Goal: Transaction & Acquisition: Purchase product/service

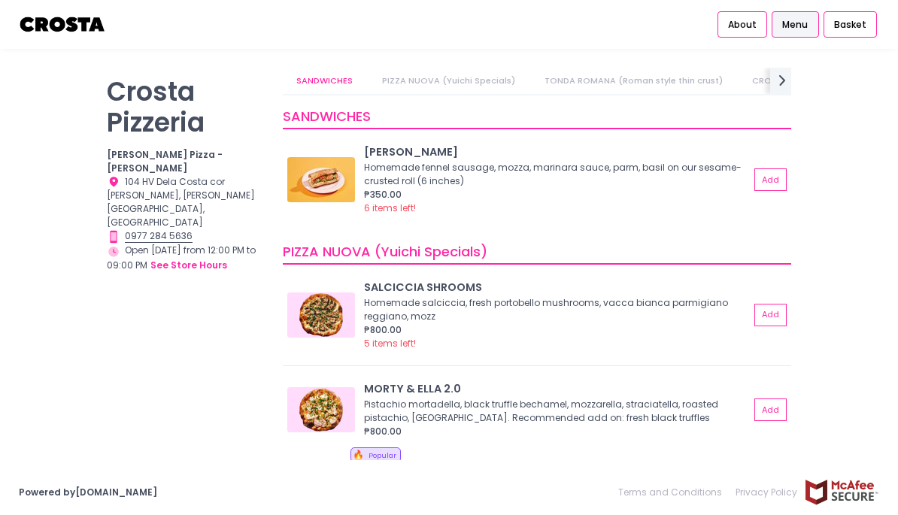
click at [76, 17] on img at bounding box center [63, 24] width 88 height 26
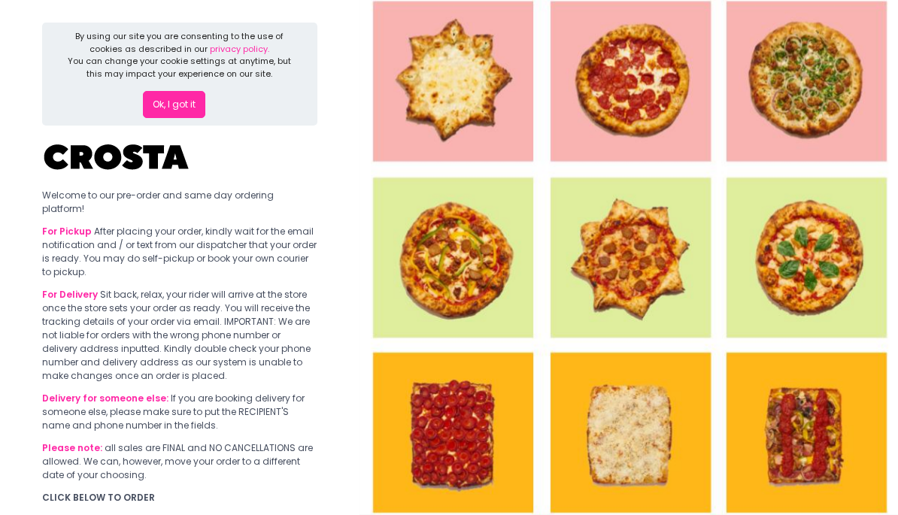
scroll to position [102, 0]
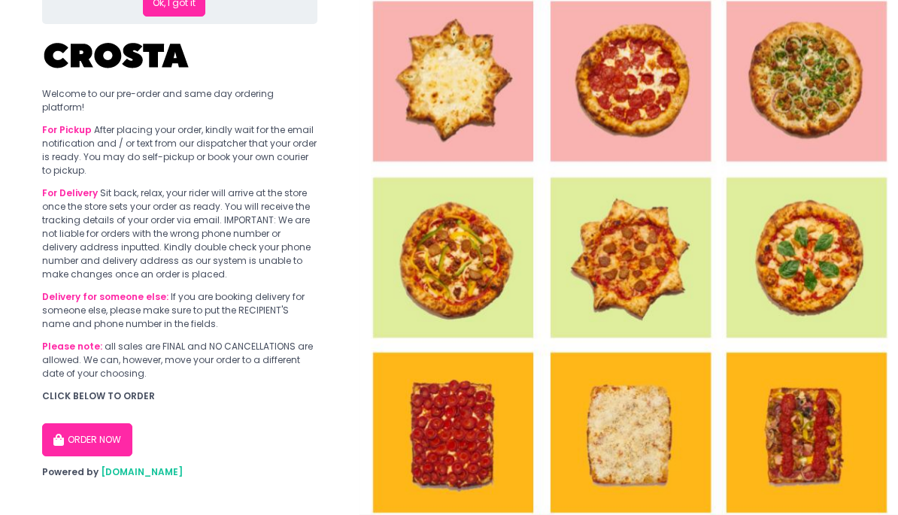
click at [109, 423] on button "ORDER NOW" at bounding box center [87, 439] width 90 height 33
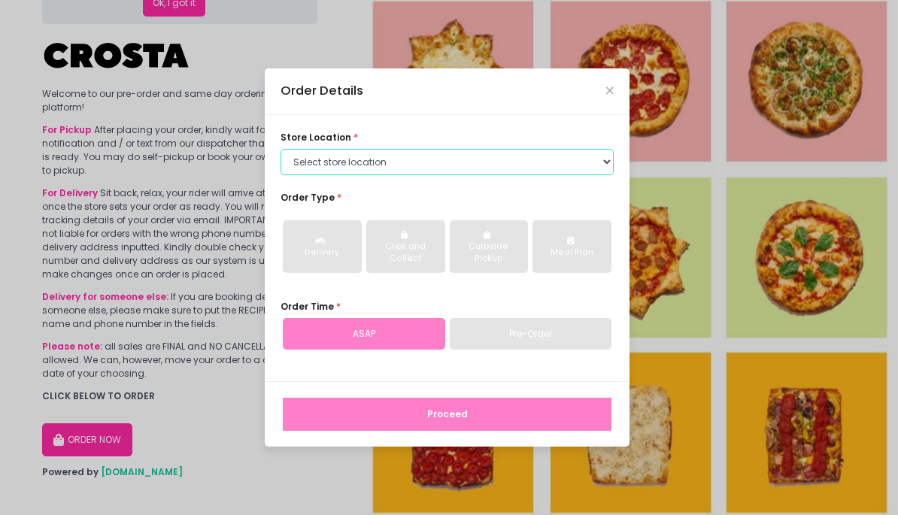
click at [377, 169] on select "Select store location Crosta Pizza - Salcedo Crosta Pizza - San Juan" at bounding box center [446, 162] width 333 height 27
select select "65090bae48156caed44a5eb4"
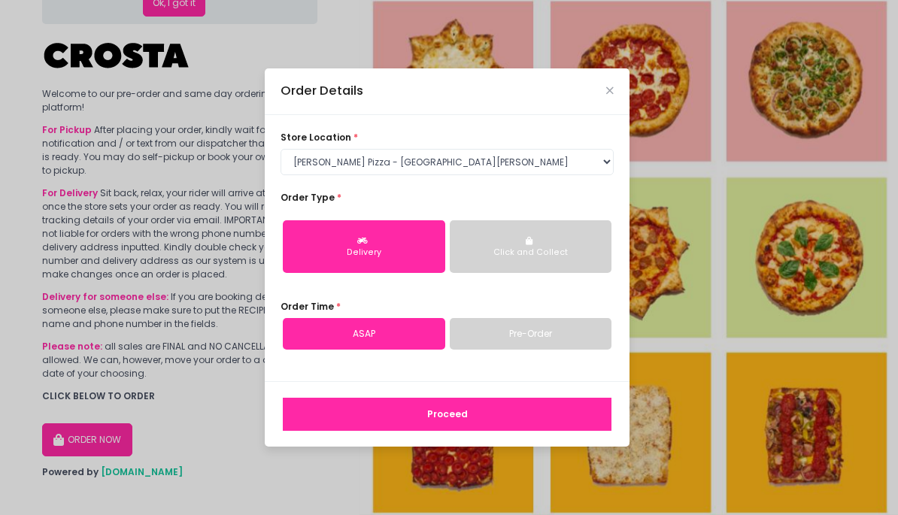
click at [495, 262] on button "Click and Collect" at bounding box center [531, 246] width 162 height 53
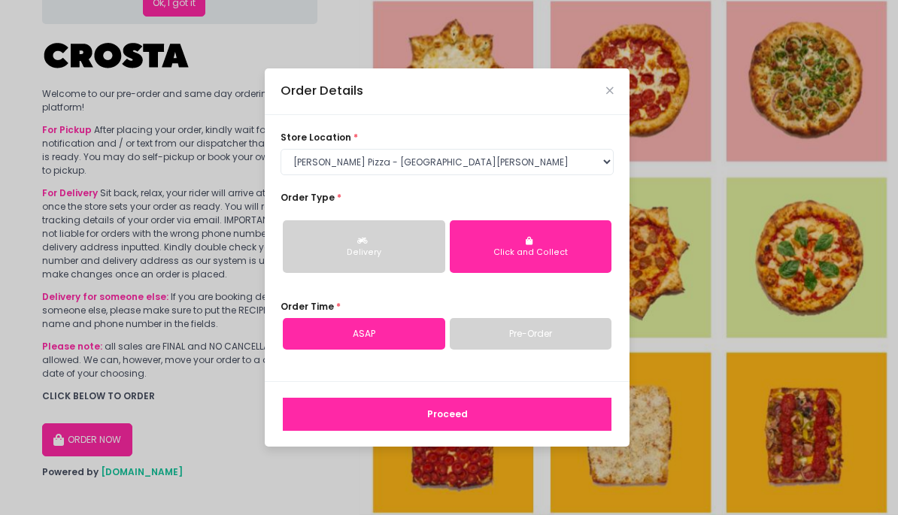
click at [444, 418] on button "Proceed" at bounding box center [447, 414] width 329 height 33
